Goal: Task Accomplishment & Management: Manage account settings

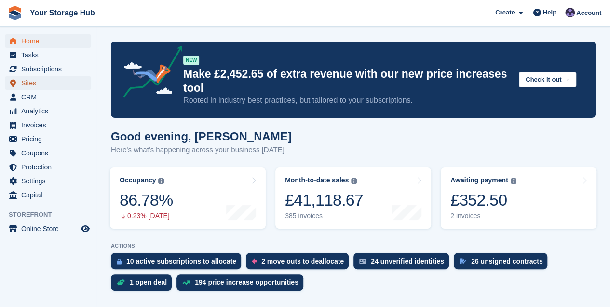
click at [33, 81] on span "Sites" at bounding box center [50, 83] width 58 height 14
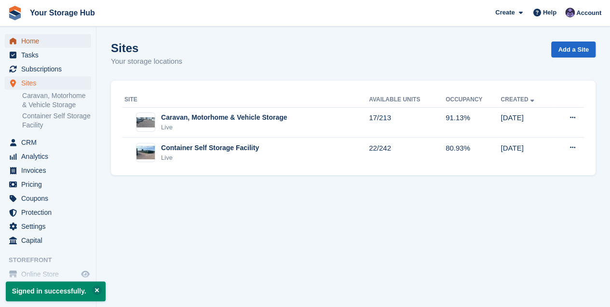
click at [39, 43] on span "Home" at bounding box center [50, 41] width 58 height 14
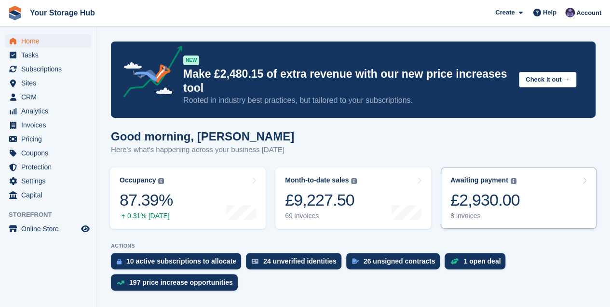
scroll to position [64, 0]
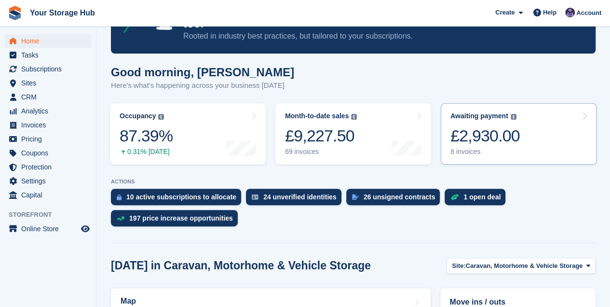
click at [482, 141] on div "£2,930.00" at bounding box center [484, 136] width 69 height 20
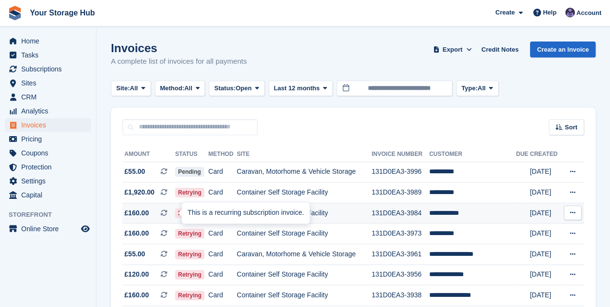
click at [166, 212] on icon at bounding box center [164, 212] width 7 height 7
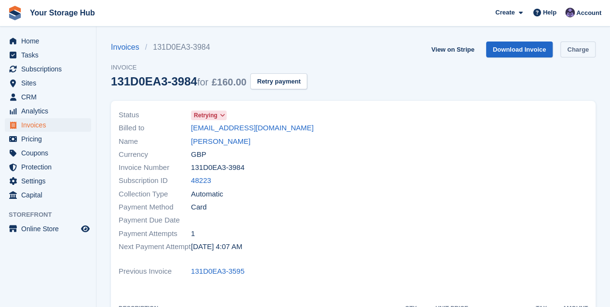
click at [579, 49] on link "Charge" at bounding box center [577, 49] width 35 height 16
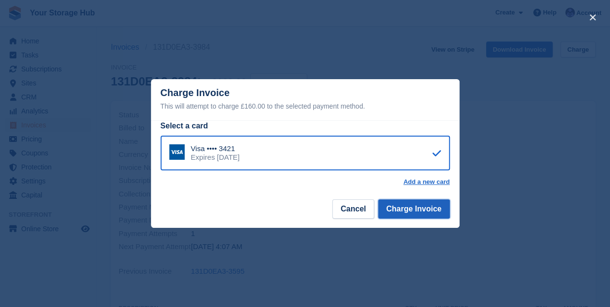
click at [417, 213] on button "Charge Invoice" at bounding box center [414, 208] width 72 height 19
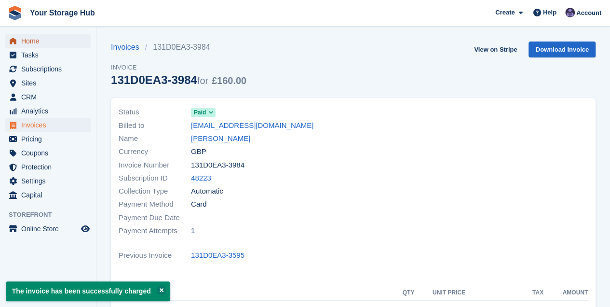
click at [35, 41] on span "Home" at bounding box center [50, 41] width 58 height 14
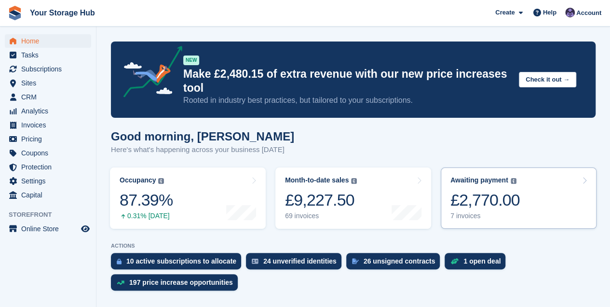
click at [474, 196] on div "£2,770.00" at bounding box center [484, 200] width 69 height 20
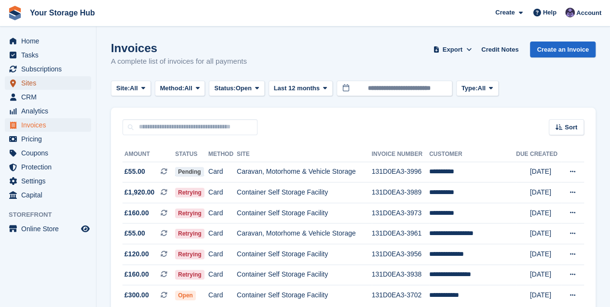
click at [33, 80] on span "Sites" at bounding box center [50, 83] width 58 height 14
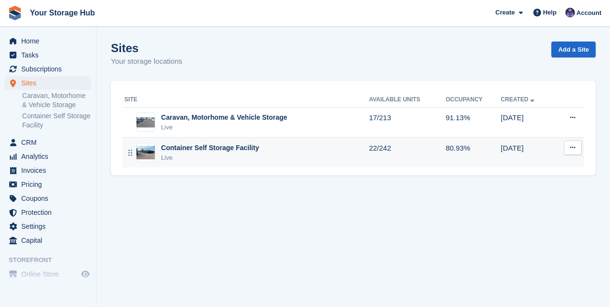
click at [222, 155] on div "Live" at bounding box center [210, 158] width 98 height 10
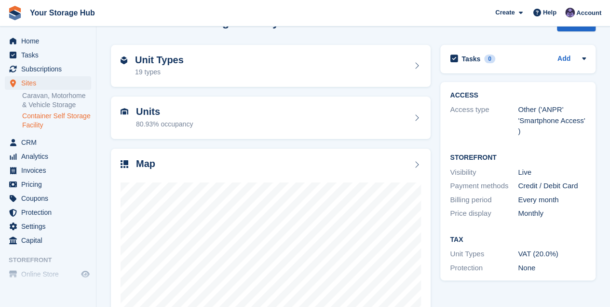
scroll to position [64, 0]
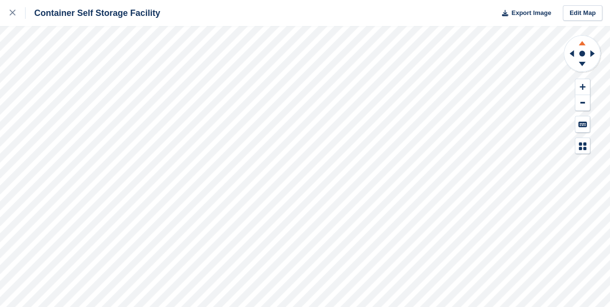
click at [583, 43] on icon at bounding box center [582, 43] width 7 height 4
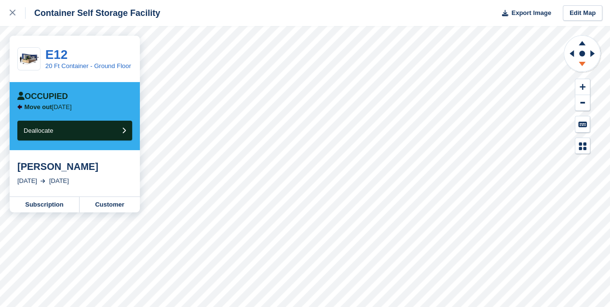
click at [583, 65] on icon at bounding box center [581, 65] width 25 height 12
click at [571, 55] on icon at bounding box center [570, 53] width 12 height 25
click at [593, 54] on icon at bounding box center [592, 53] width 4 height 7
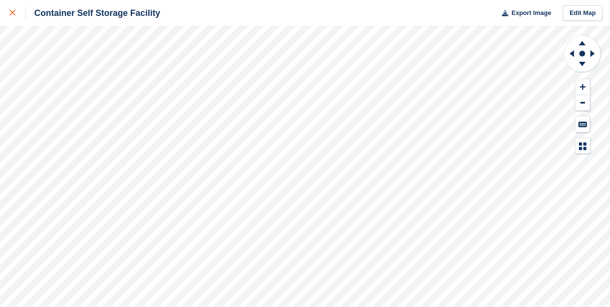
click at [8, 10] on link at bounding box center [13, 13] width 26 height 26
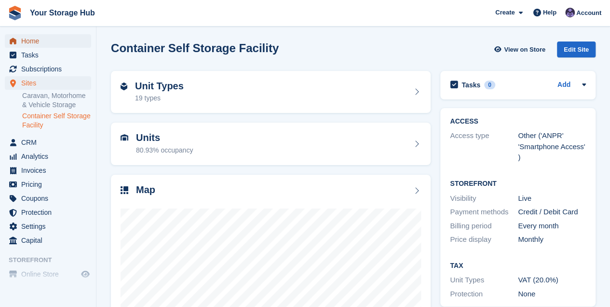
click at [28, 42] on span "Home" at bounding box center [50, 41] width 58 height 14
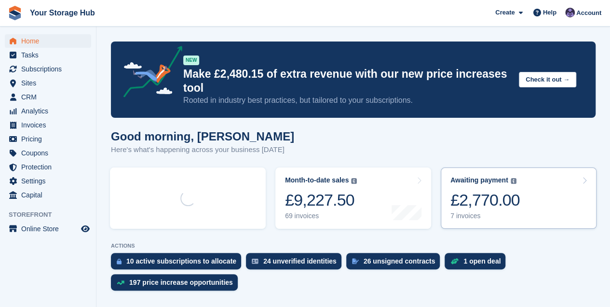
click at [490, 197] on div "£2,770.00" at bounding box center [484, 200] width 69 height 20
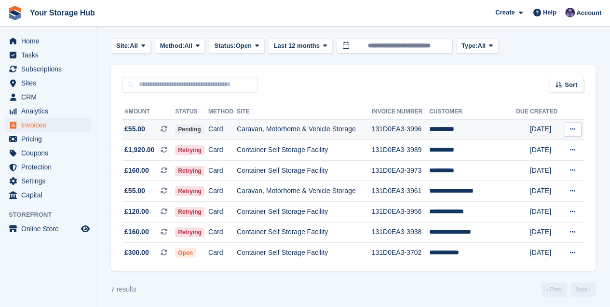
scroll to position [48, 0]
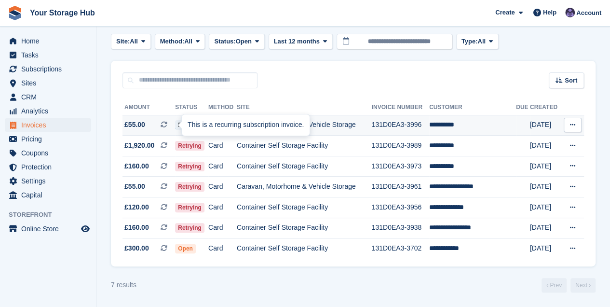
click at [167, 123] on icon at bounding box center [164, 124] width 7 height 7
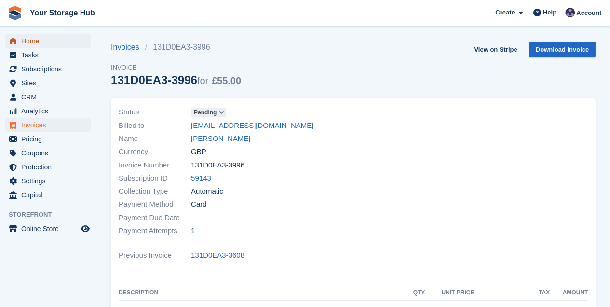
click at [40, 40] on span "Home" at bounding box center [50, 41] width 58 height 14
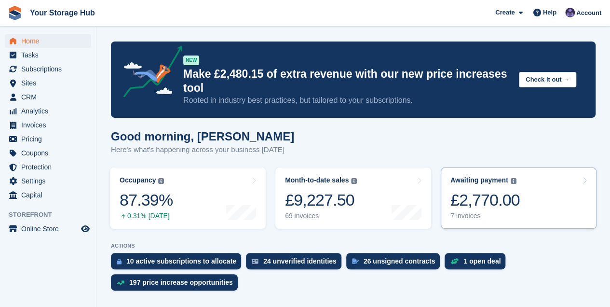
click at [464, 193] on div "£2,770.00" at bounding box center [484, 200] width 69 height 20
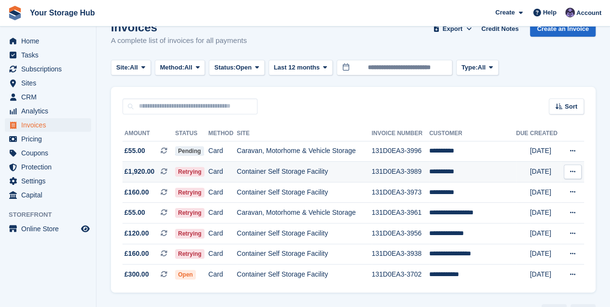
scroll to position [32, 0]
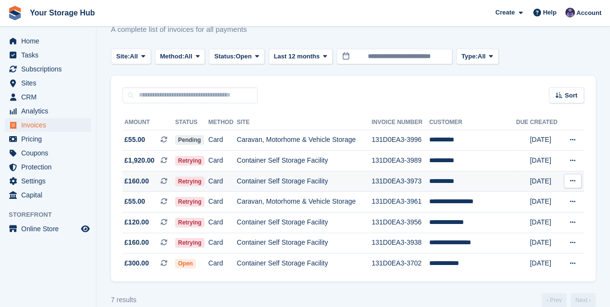
click at [165, 182] on icon at bounding box center [164, 180] width 7 height 7
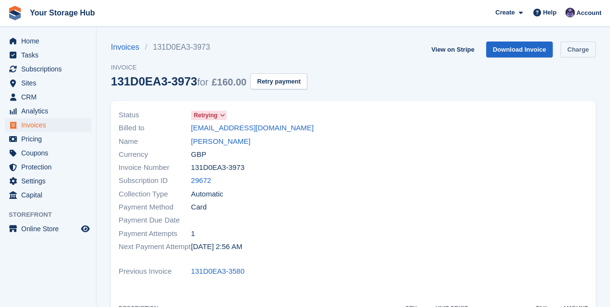
click at [571, 51] on link "Charge" at bounding box center [577, 49] width 35 height 16
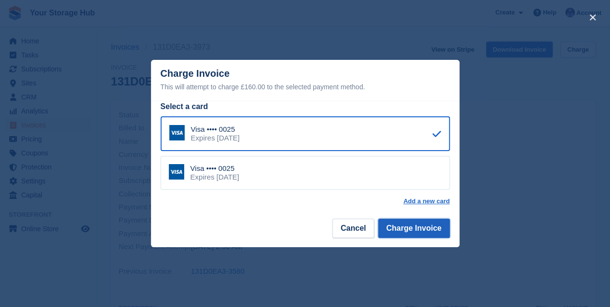
click at [406, 226] on button "Charge Invoice" at bounding box center [414, 227] width 72 height 19
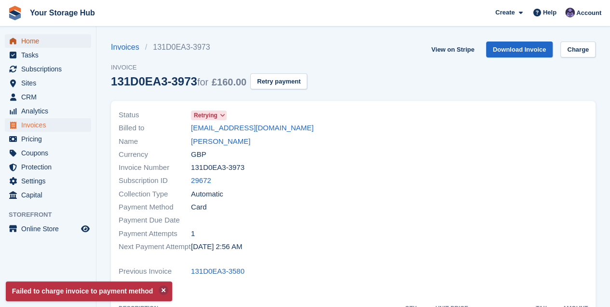
click at [37, 41] on span "Home" at bounding box center [50, 41] width 58 height 14
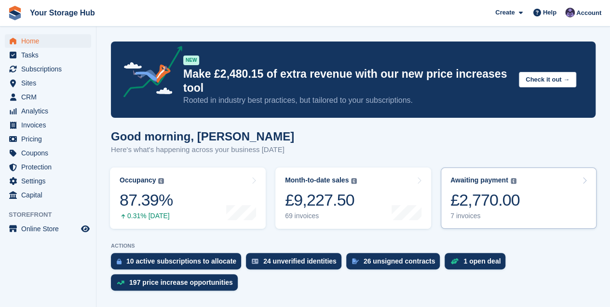
click at [480, 196] on div "£2,770.00" at bounding box center [484, 200] width 69 height 20
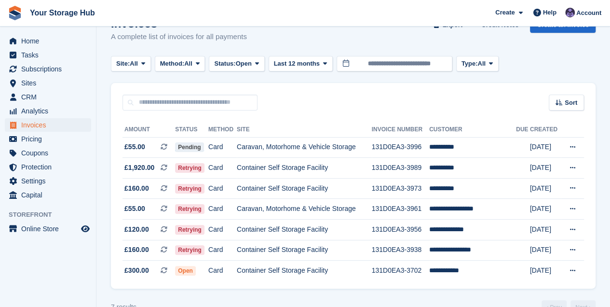
scroll to position [32, 0]
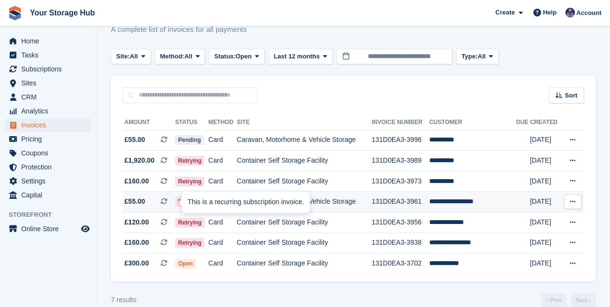
click at [167, 200] on icon at bounding box center [164, 201] width 7 height 7
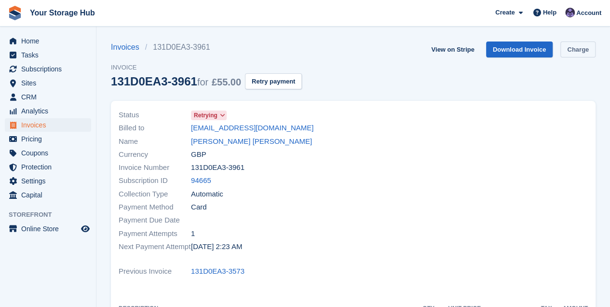
click at [581, 46] on link "Charge" at bounding box center [577, 49] width 35 height 16
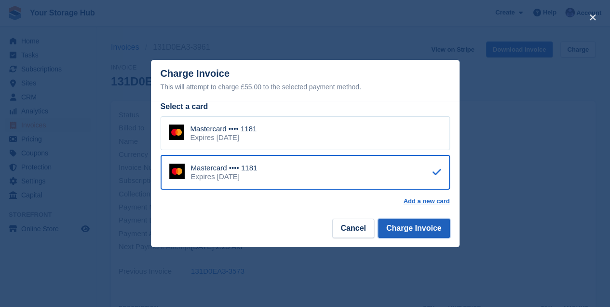
click at [420, 230] on button "Charge Invoice" at bounding box center [414, 227] width 72 height 19
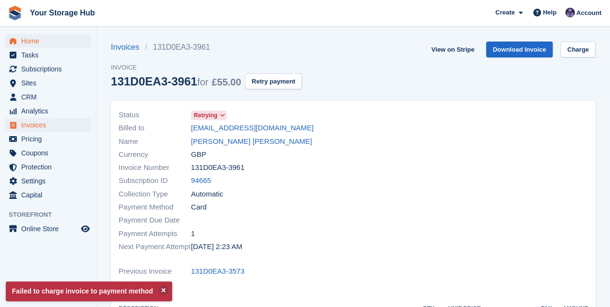
click at [37, 32] on div "Home Tasks Subscriptions Subscriptions Subscriptions Contracts Price increases …" at bounding box center [48, 116] width 96 height 172
click at [30, 43] on span "Home" at bounding box center [50, 41] width 58 height 14
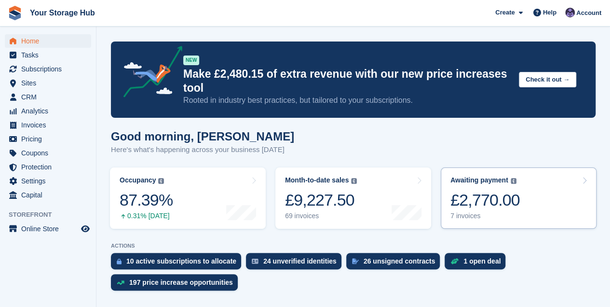
click at [491, 201] on div "£2,770.00" at bounding box center [484, 200] width 69 height 20
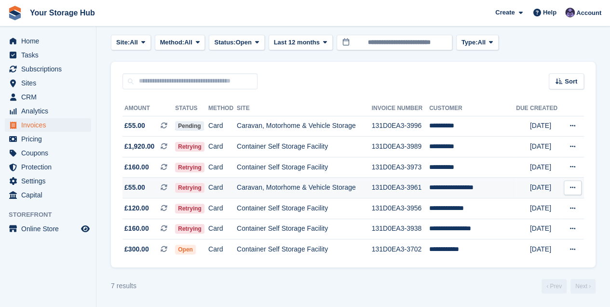
scroll to position [48, 0]
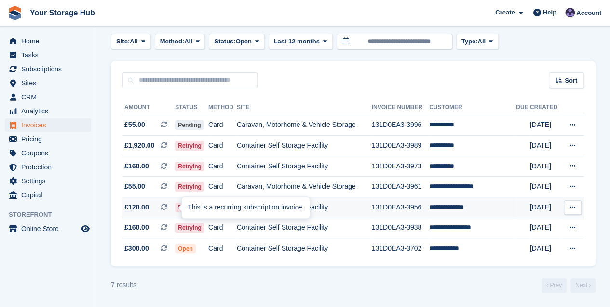
click at [163, 206] on icon at bounding box center [164, 206] width 7 height 7
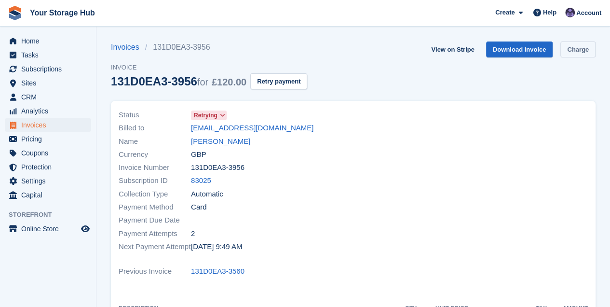
click at [582, 49] on link "Charge" at bounding box center [577, 49] width 35 height 16
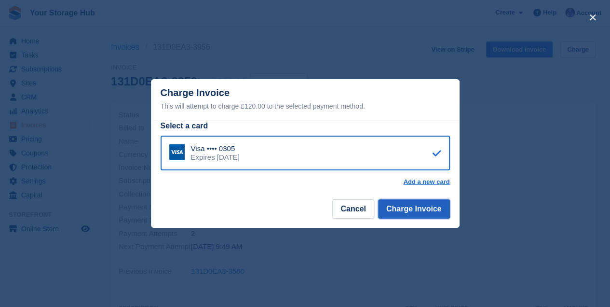
click at [423, 213] on button "Charge Invoice" at bounding box center [414, 208] width 72 height 19
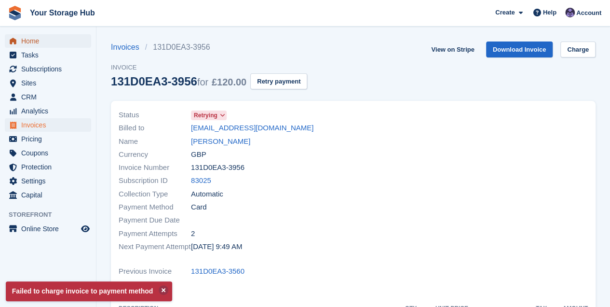
click at [29, 41] on span "Home" at bounding box center [50, 41] width 58 height 14
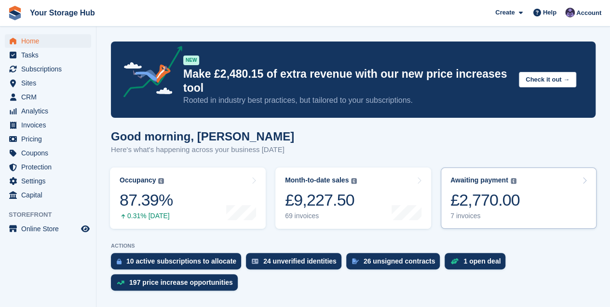
click at [495, 205] on div "£2,770.00" at bounding box center [484, 200] width 69 height 20
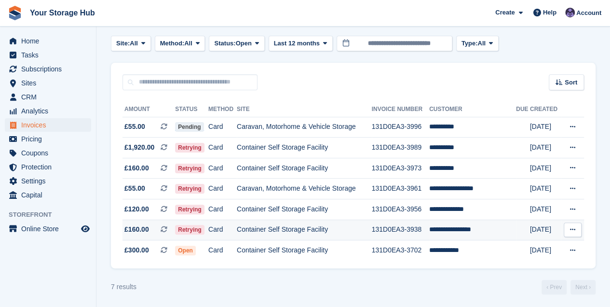
scroll to position [48, 0]
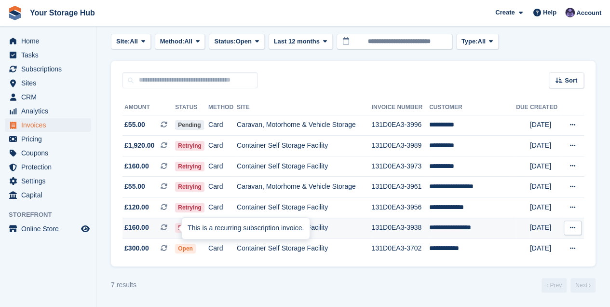
click at [163, 228] on icon at bounding box center [164, 227] width 7 height 7
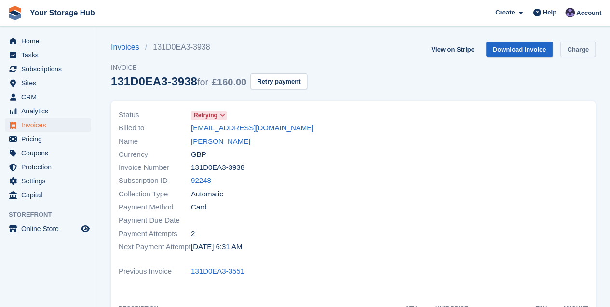
click at [585, 52] on link "Charge" at bounding box center [577, 49] width 35 height 16
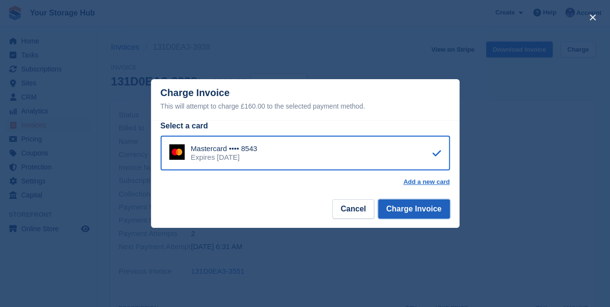
click at [415, 213] on button "Charge Invoice" at bounding box center [414, 208] width 72 height 19
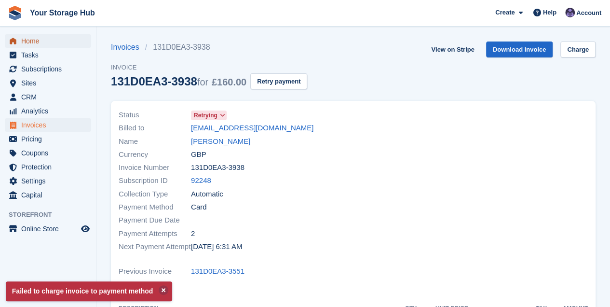
click at [39, 42] on span "Home" at bounding box center [50, 41] width 58 height 14
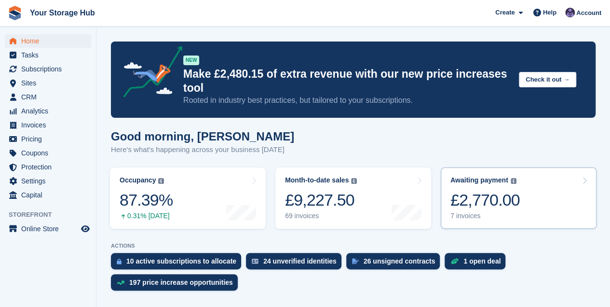
click at [482, 190] on div "£2,770.00" at bounding box center [484, 200] width 69 height 20
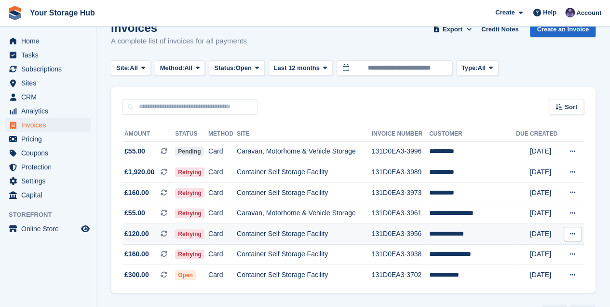
scroll to position [32, 0]
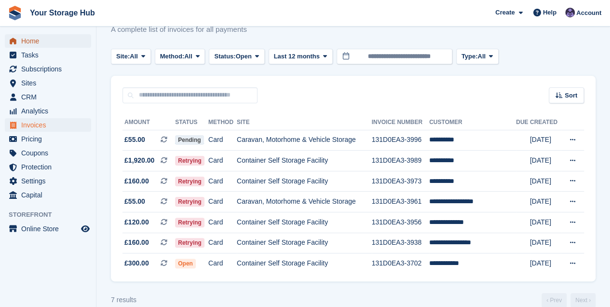
click at [30, 42] on span "Home" at bounding box center [50, 41] width 58 height 14
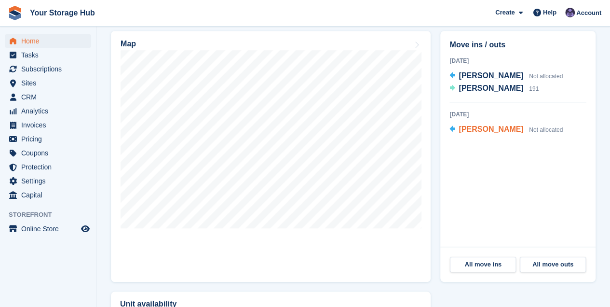
scroll to position [257, 0]
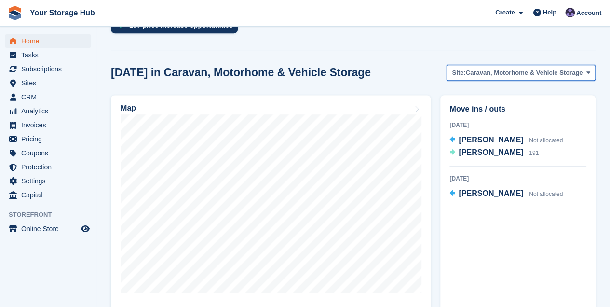
click at [524, 73] on span "Caravan, Motorhome & Vehicle Storage" at bounding box center [524, 73] width 117 height 10
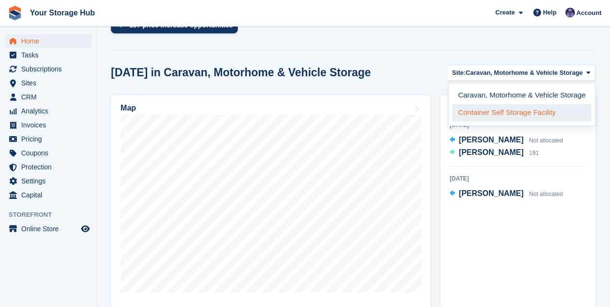
click at [485, 110] on link "Container Self Storage Facility" at bounding box center [521, 112] width 139 height 17
